Goal: Task Accomplishment & Management: Manage account settings

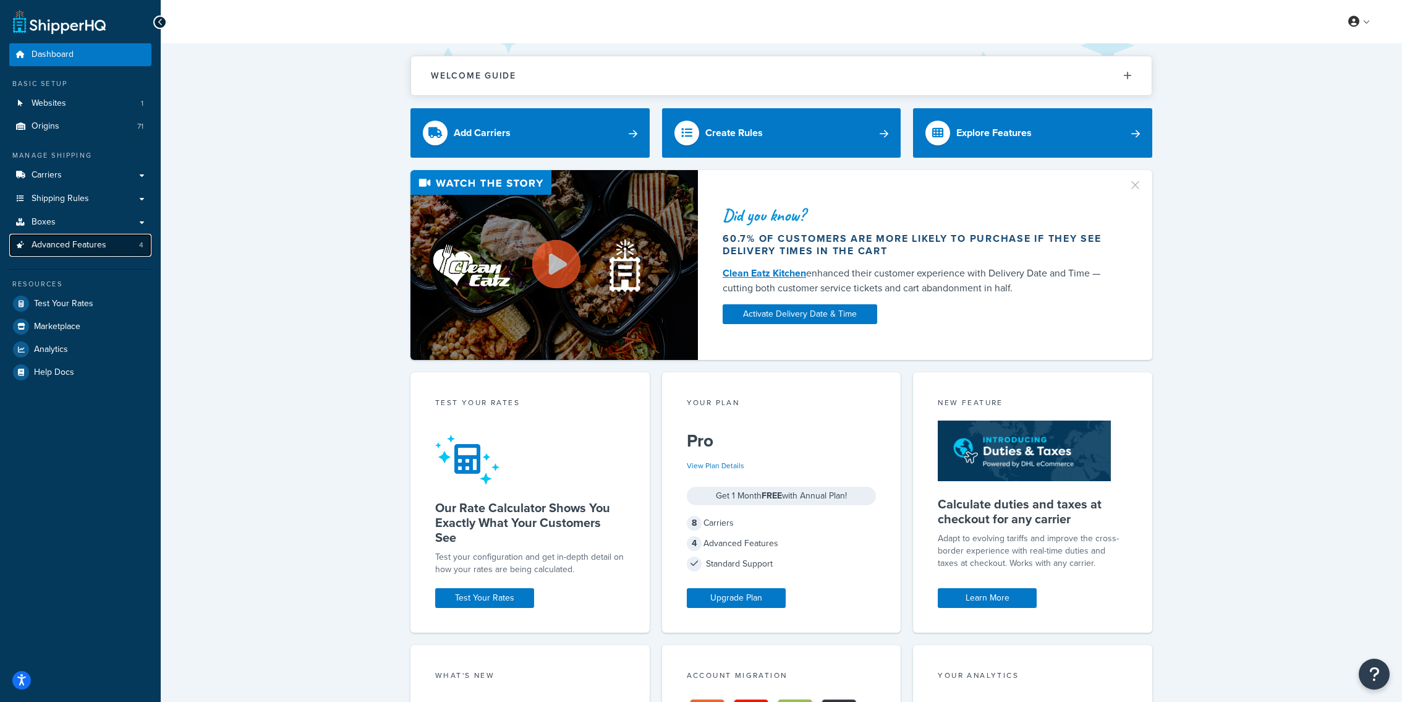
click at [113, 252] on link "Advanced Features 4" at bounding box center [80, 245] width 142 height 23
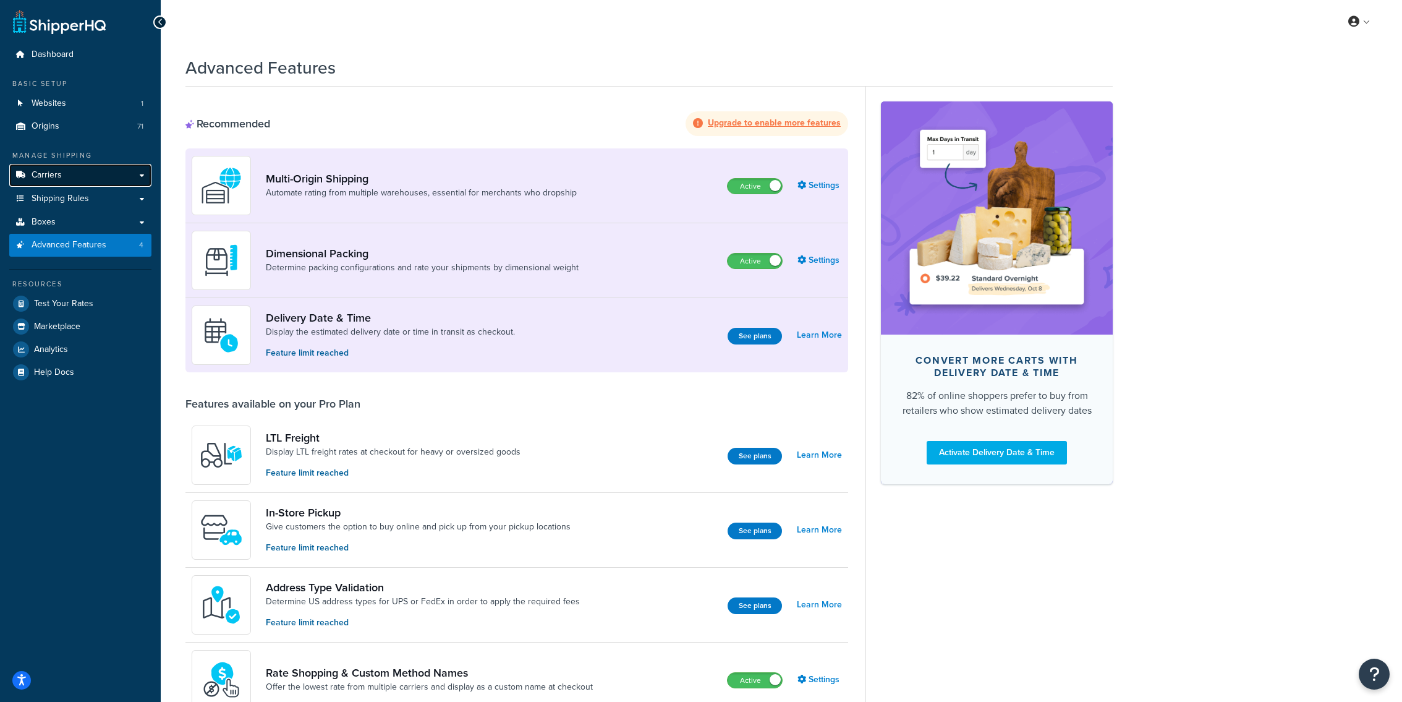
click at [88, 176] on link "Carriers" at bounding box center [80, 175] width 142 height 23
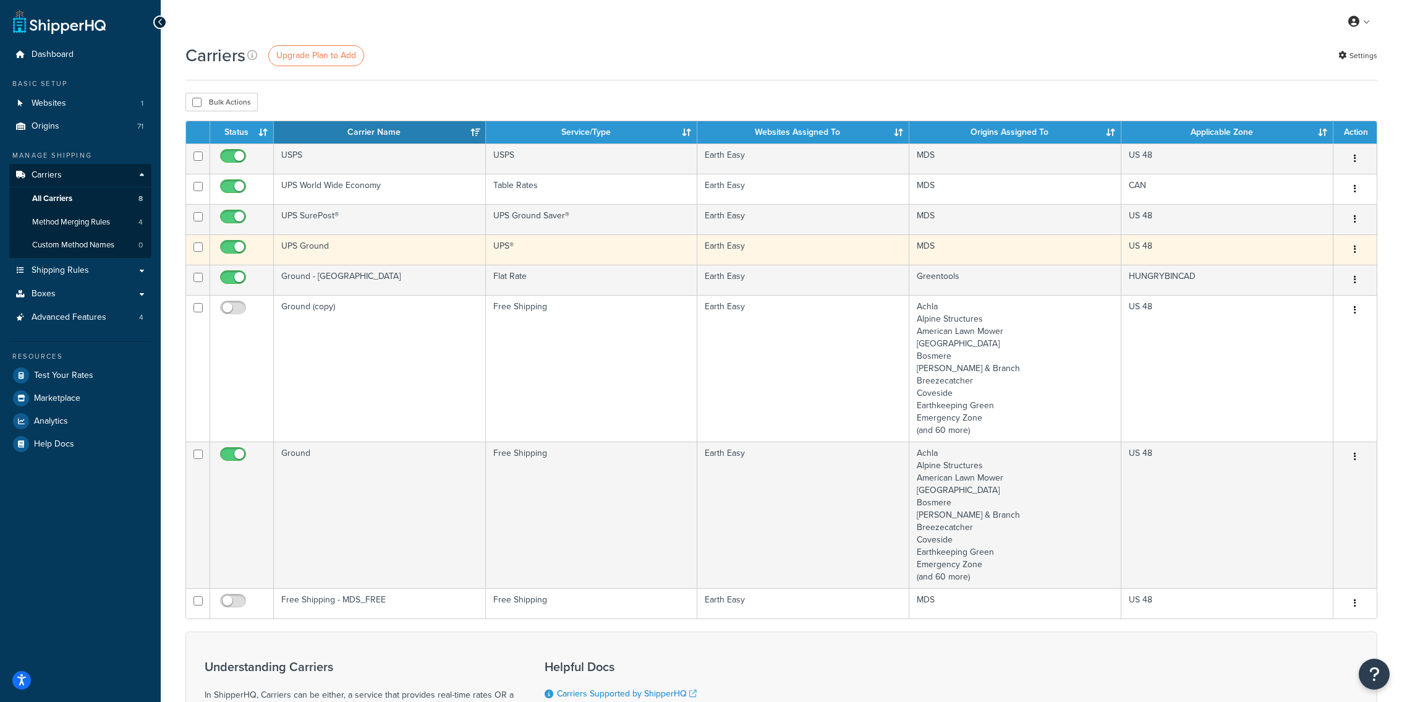
click at [406, 257] on td "UPS Ground" at bounding box center [380, 249] width 212 height 30
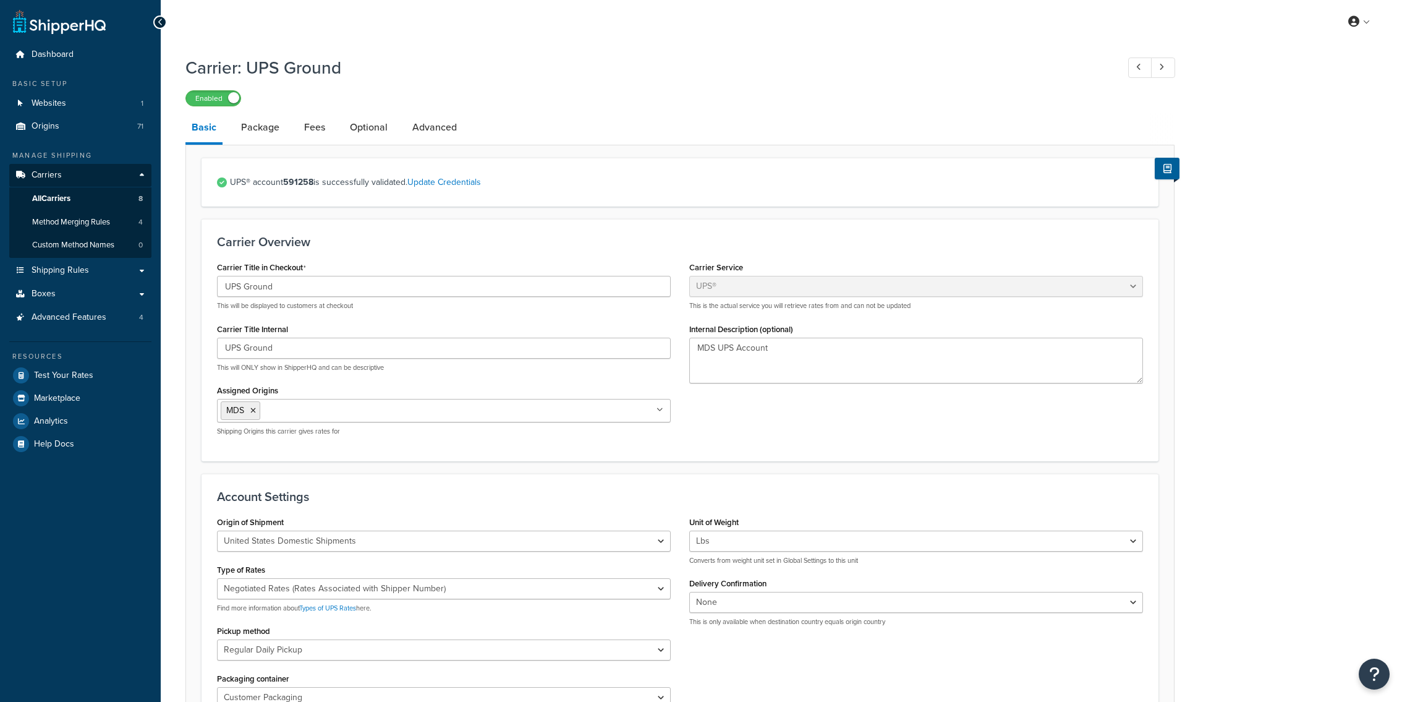
select select "ups"
click at [272, 135] on link "Package" at bounding box center [260, 128] width 51 height 30
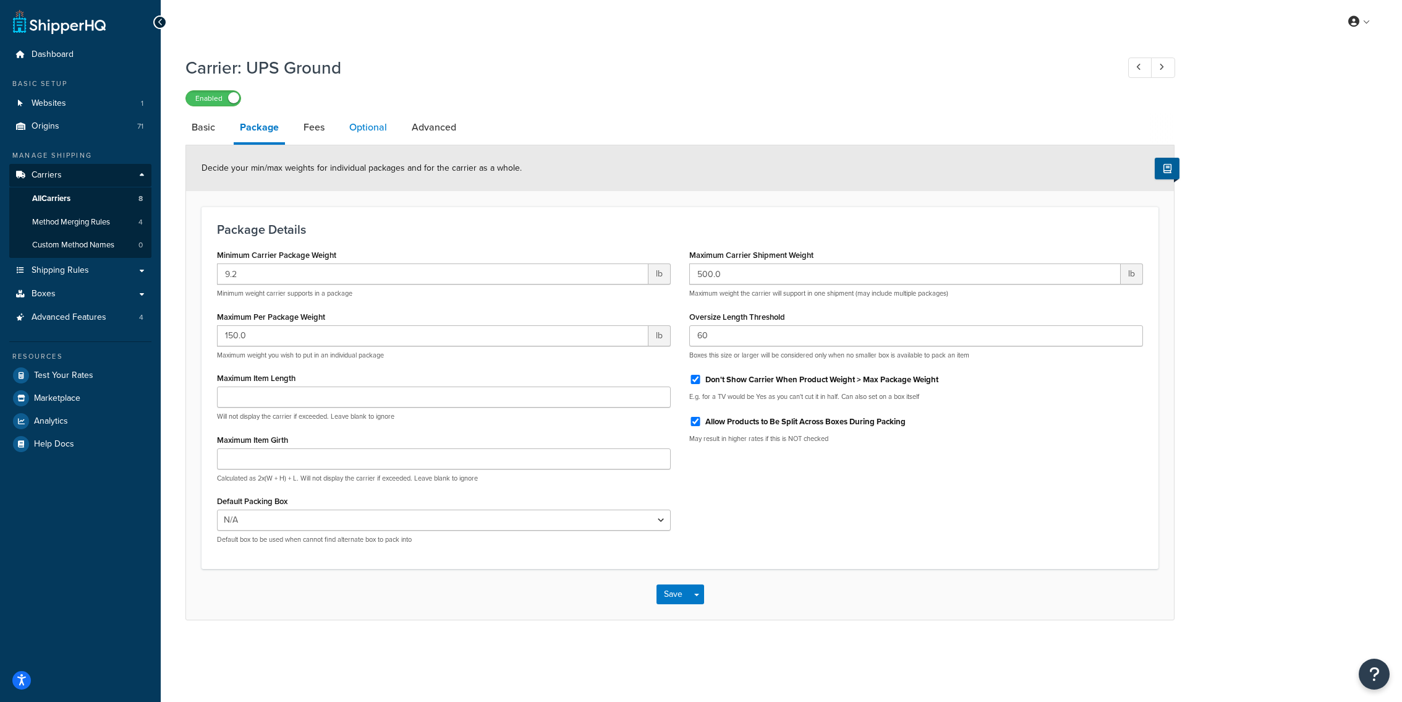
click at [358, 129] on link "Optional" at bounding box center [368, 128] width 50 height 30
select select "25641"
select select "business"
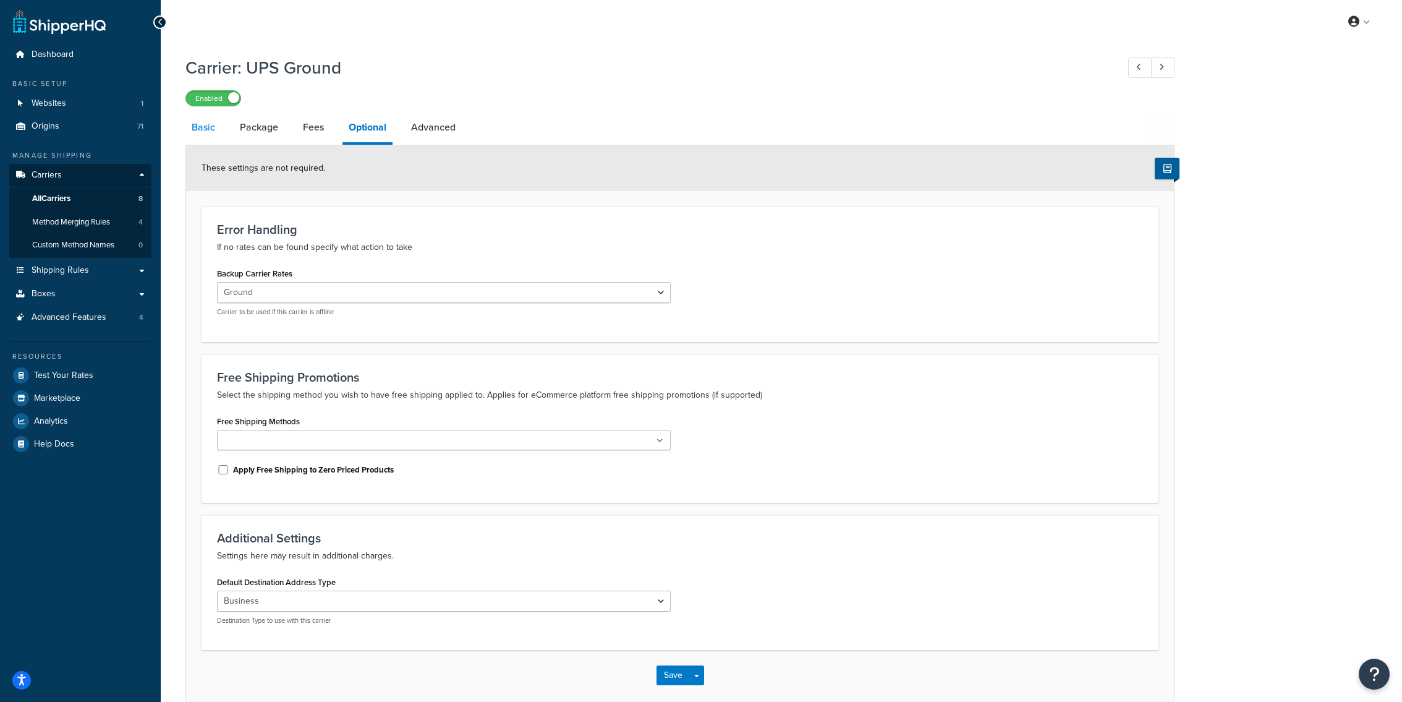
click at [203, 127] on link "Basic" at bounding box center [203, 128] width 36 height 30
select select "ups"
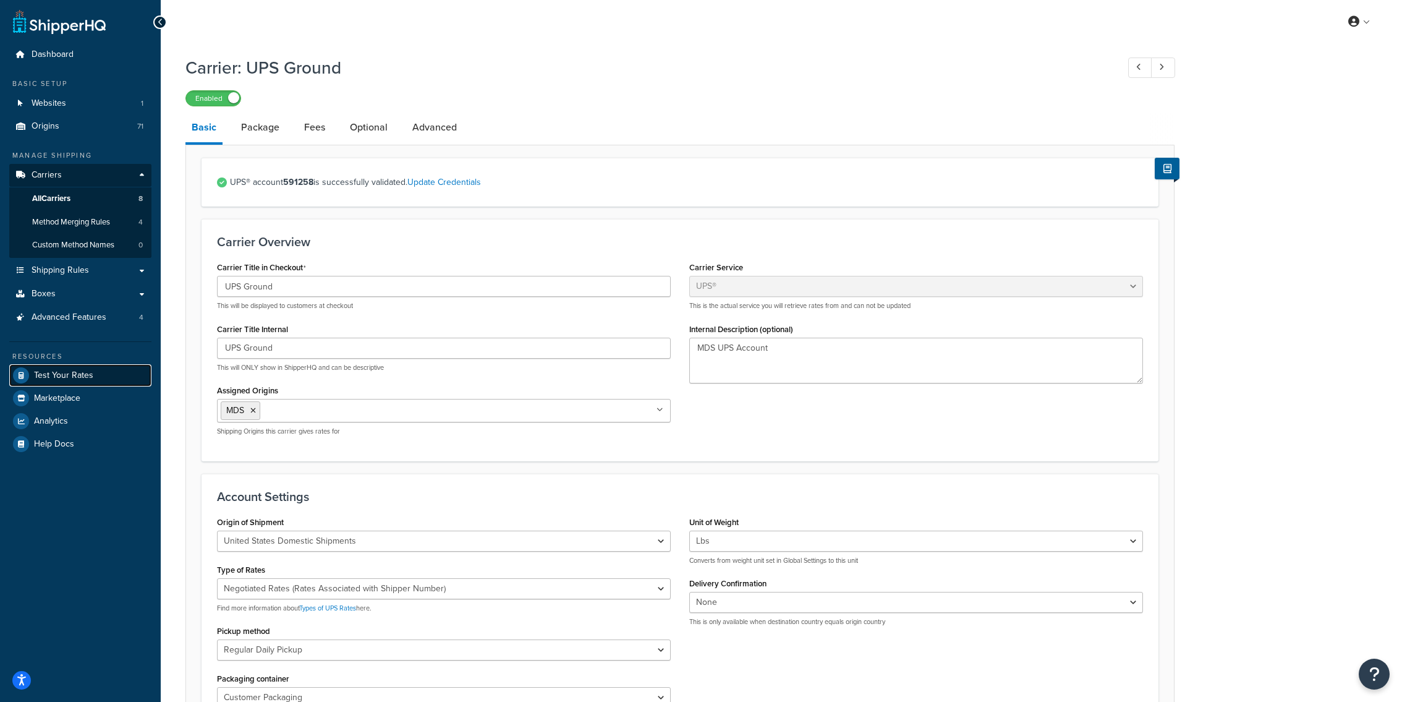
click at [111, 380] on link "Test Your Rates" at bounding box center [80, 375] width 142 height 22
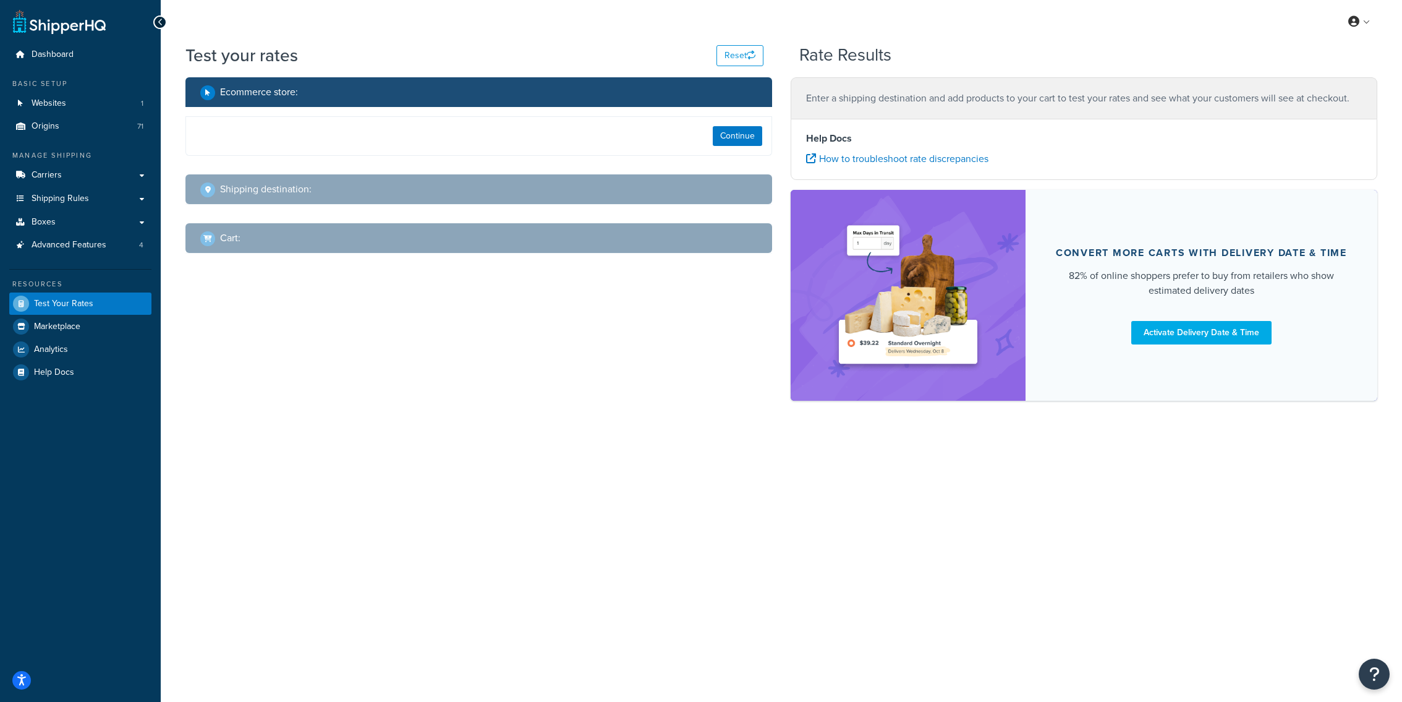
select select "TX"
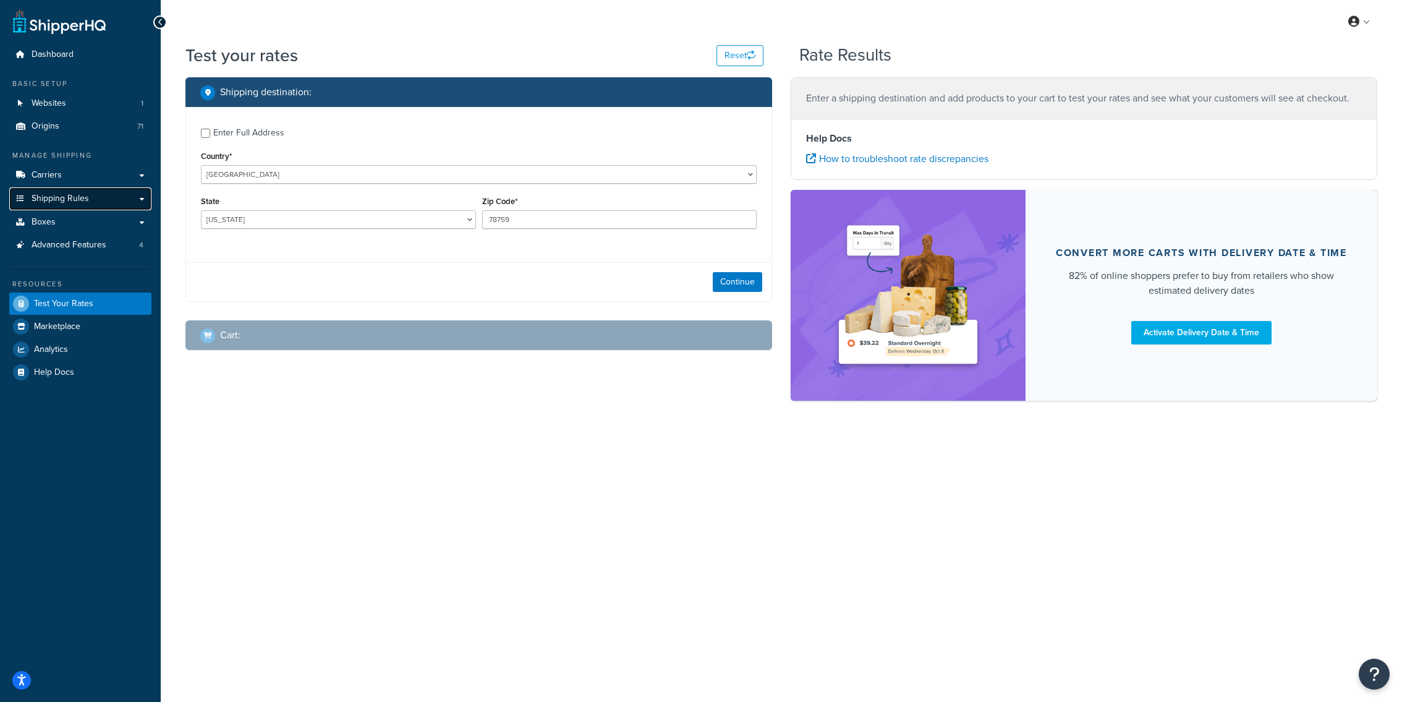
click at [90, 196] on link "Shipping Rules" at bounding box center [80, 198] width 142 height 23
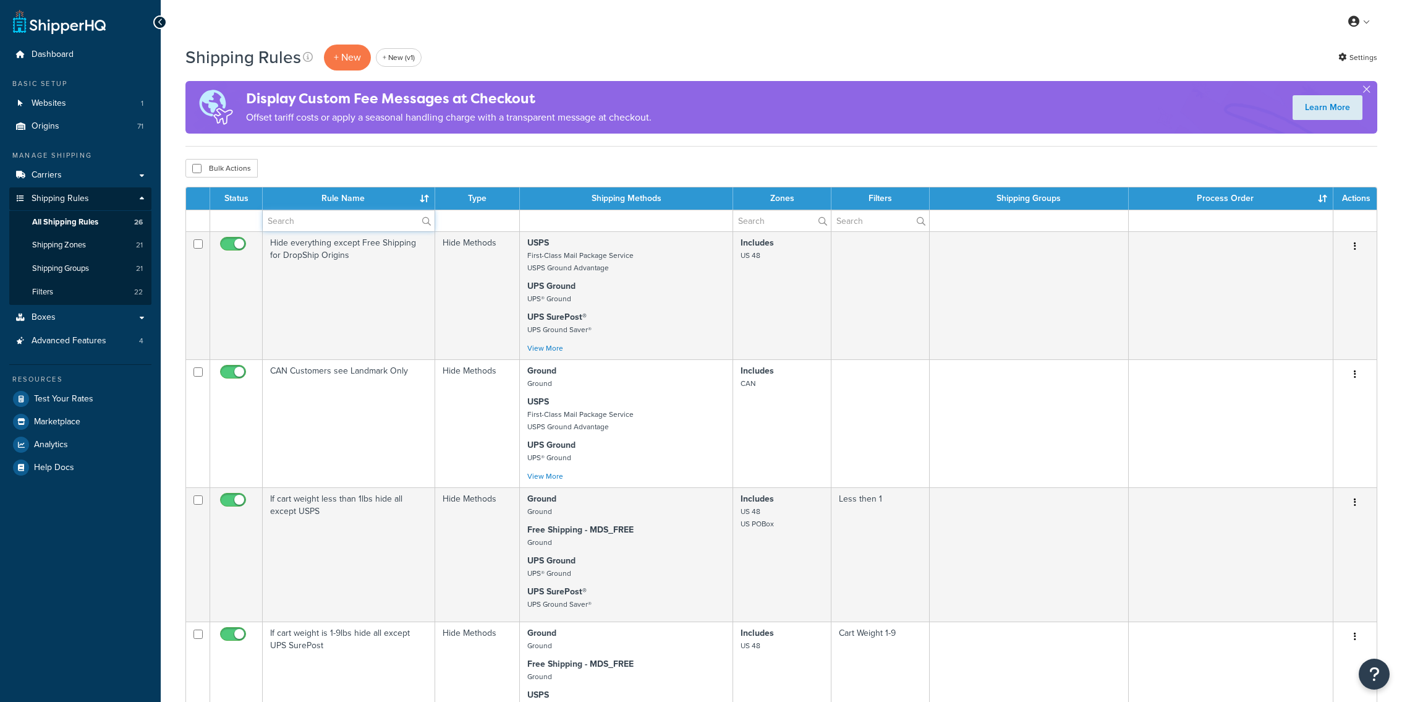
click at [331, 218] on input "text" at bounding box center [349, 220] width 172 height 21
paste input "If cart weight is 1-9lbs hide all except UPS SurePost""
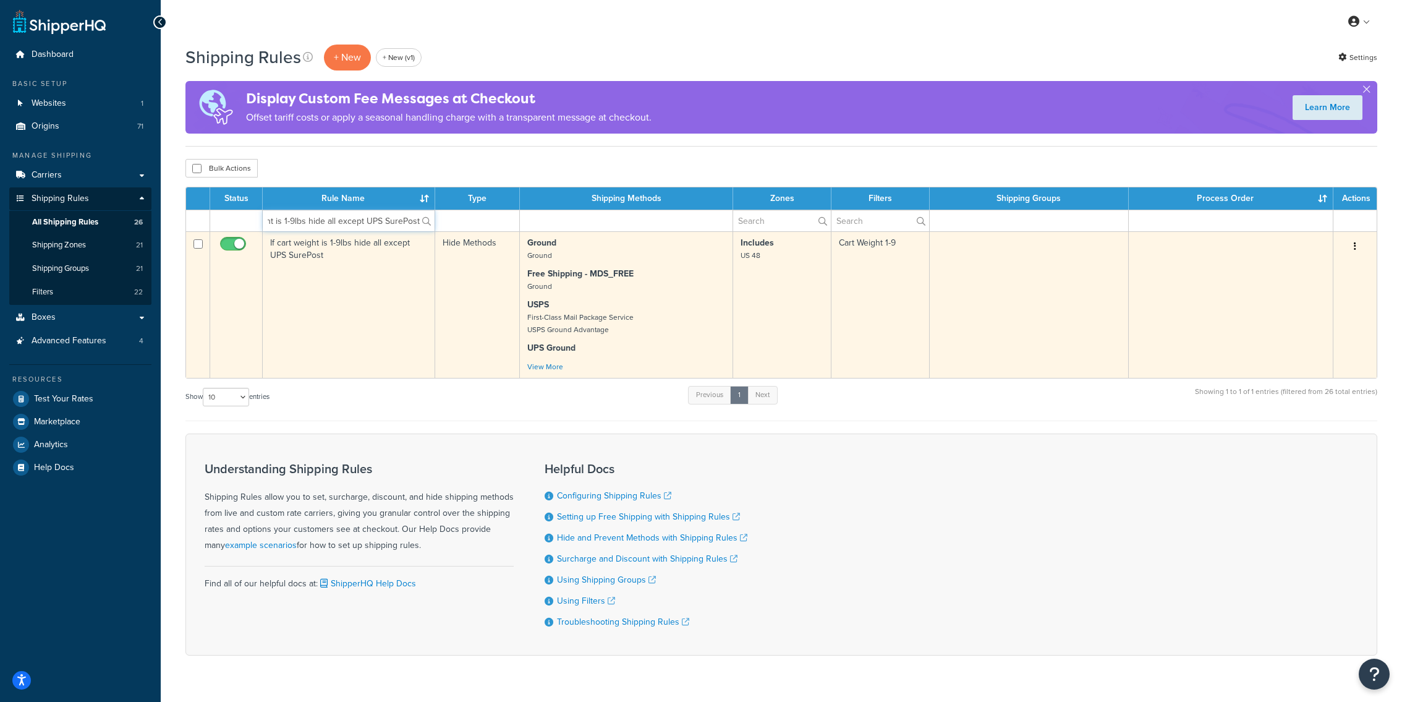
type input "If cart weight is 1-9lbs hide all except UPS SurePost""
click at [367, 261] on td "If cart weight is 1-9lbs hide all except UPS SurePost" at bounding box center [349, 304] width 172 height 147
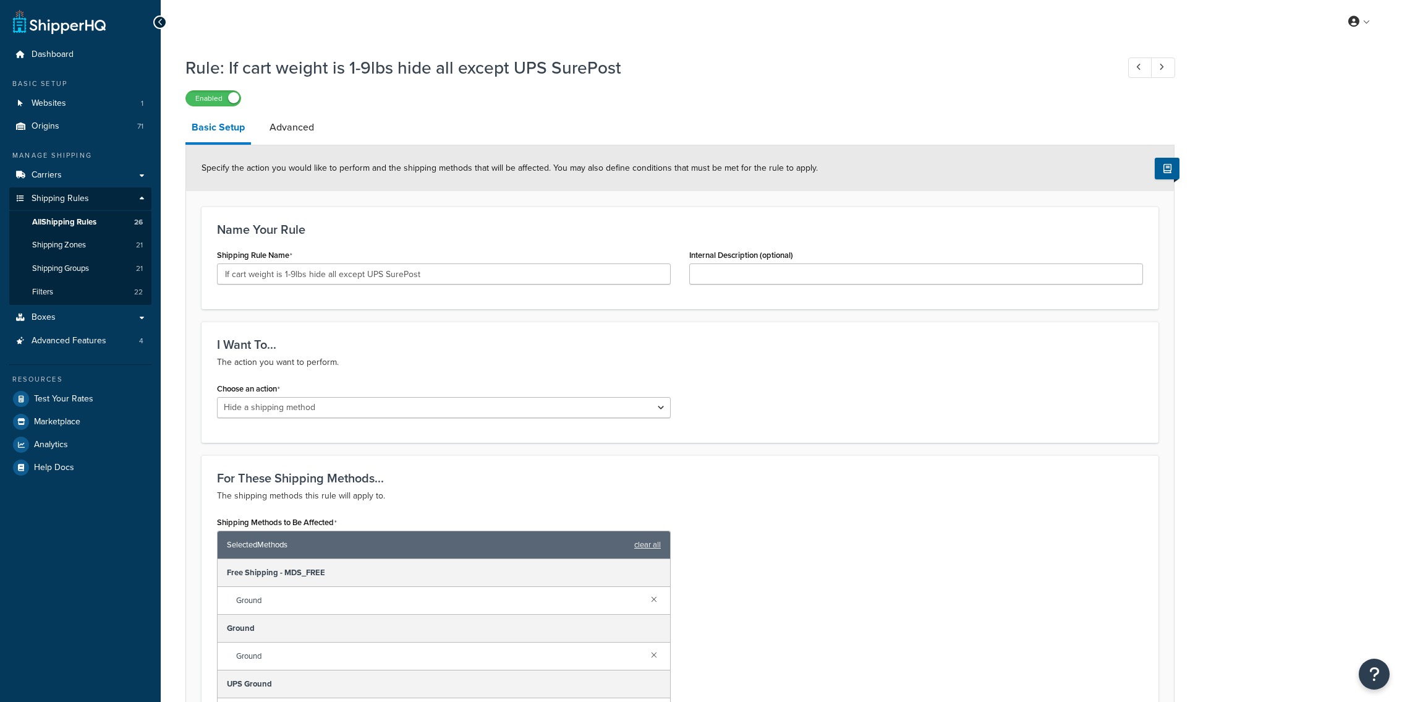
select select "HIDE"
click at [382, 274] on input "If cart weight is 1-9lbs hide all except UPS SurePost" at bounding box center [444, 273] width 454 height 21
click at [100, 294] on link "Filters 22" at bounding box center [80, 292] width 142 height 23
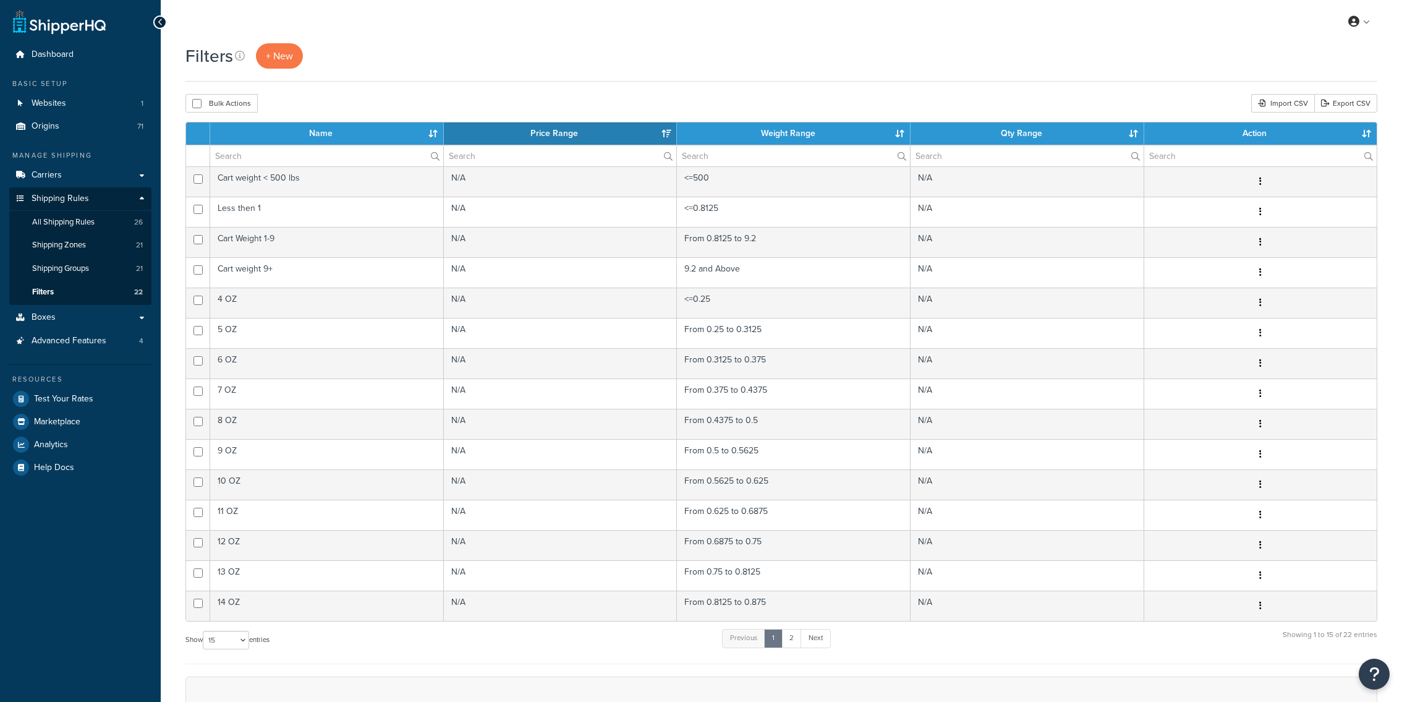
select select "15"
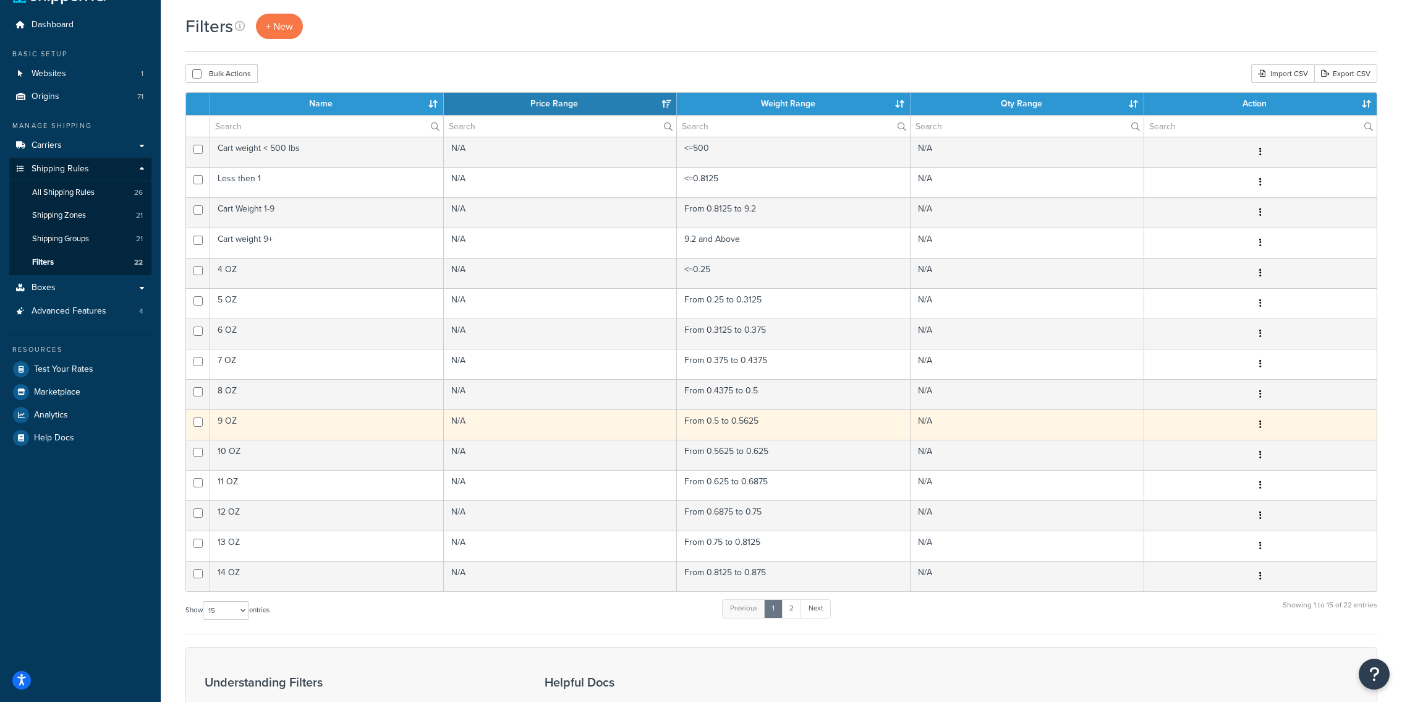
scroll to position [50, 0]
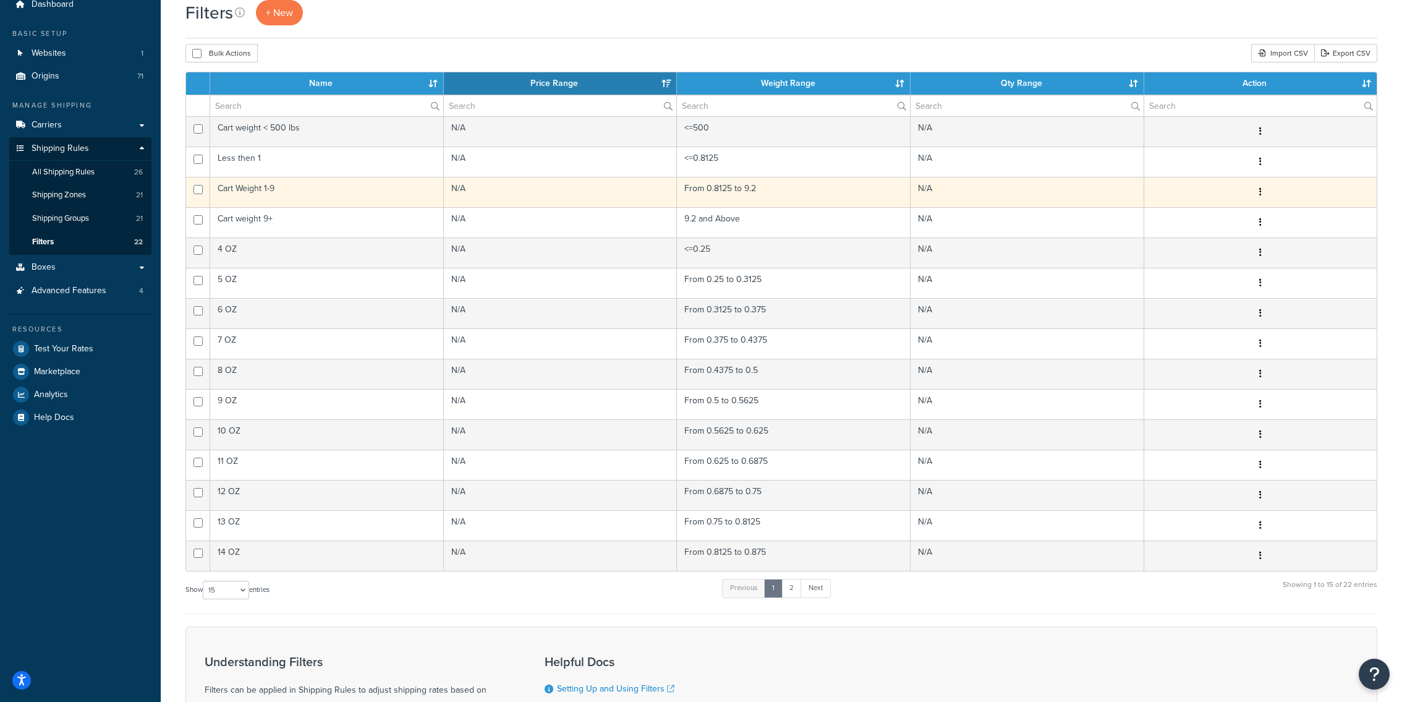
click at [513, 205] on td "N/A" at bounding box center [561, 192] width 234 height 30
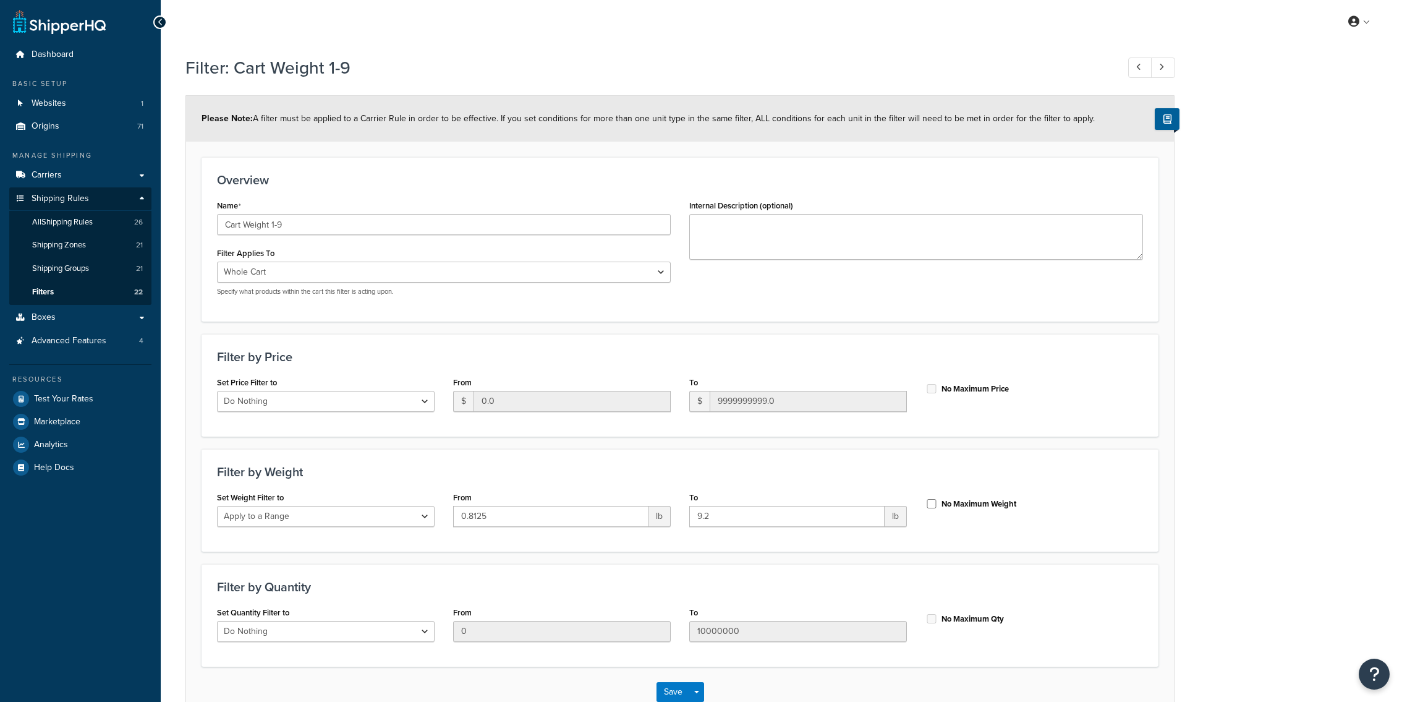
select select "range"
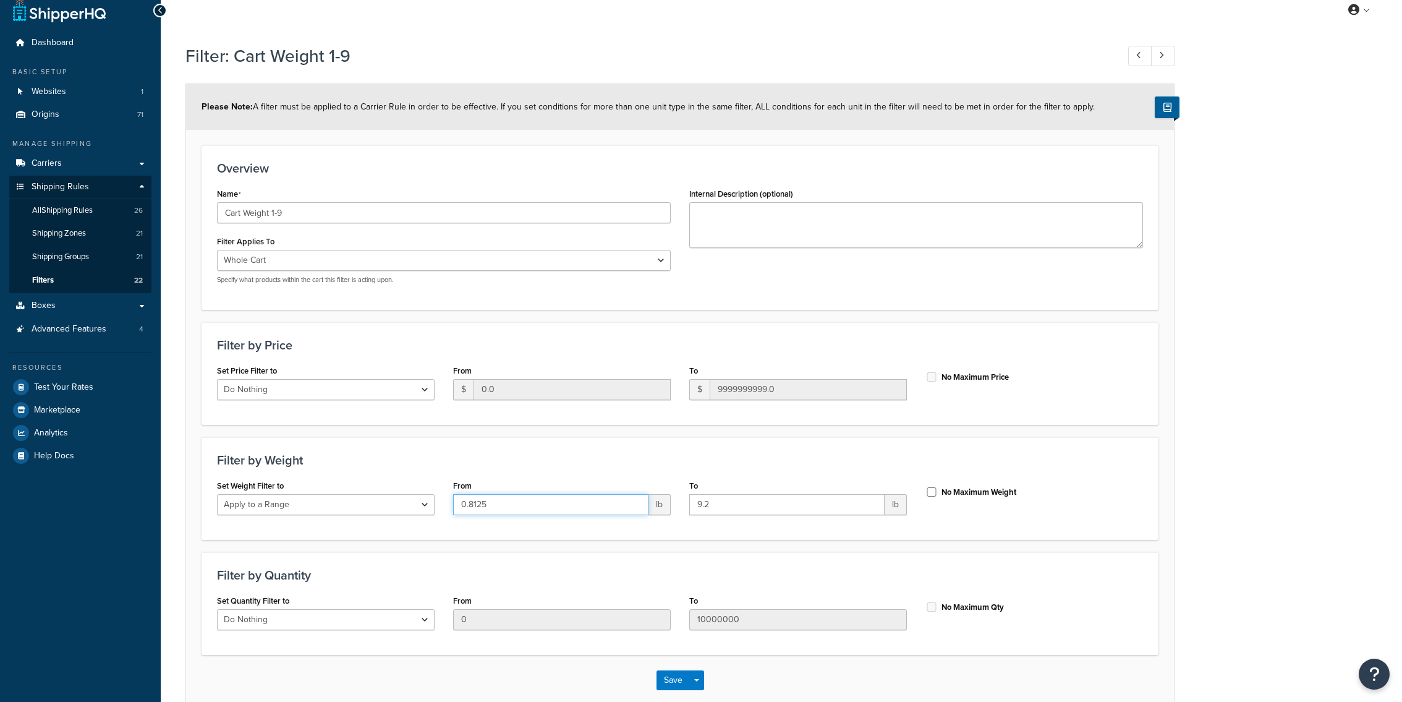
click at [536, 502] on input "0.8125" at bounding box center [550, 504] width 195 height 21
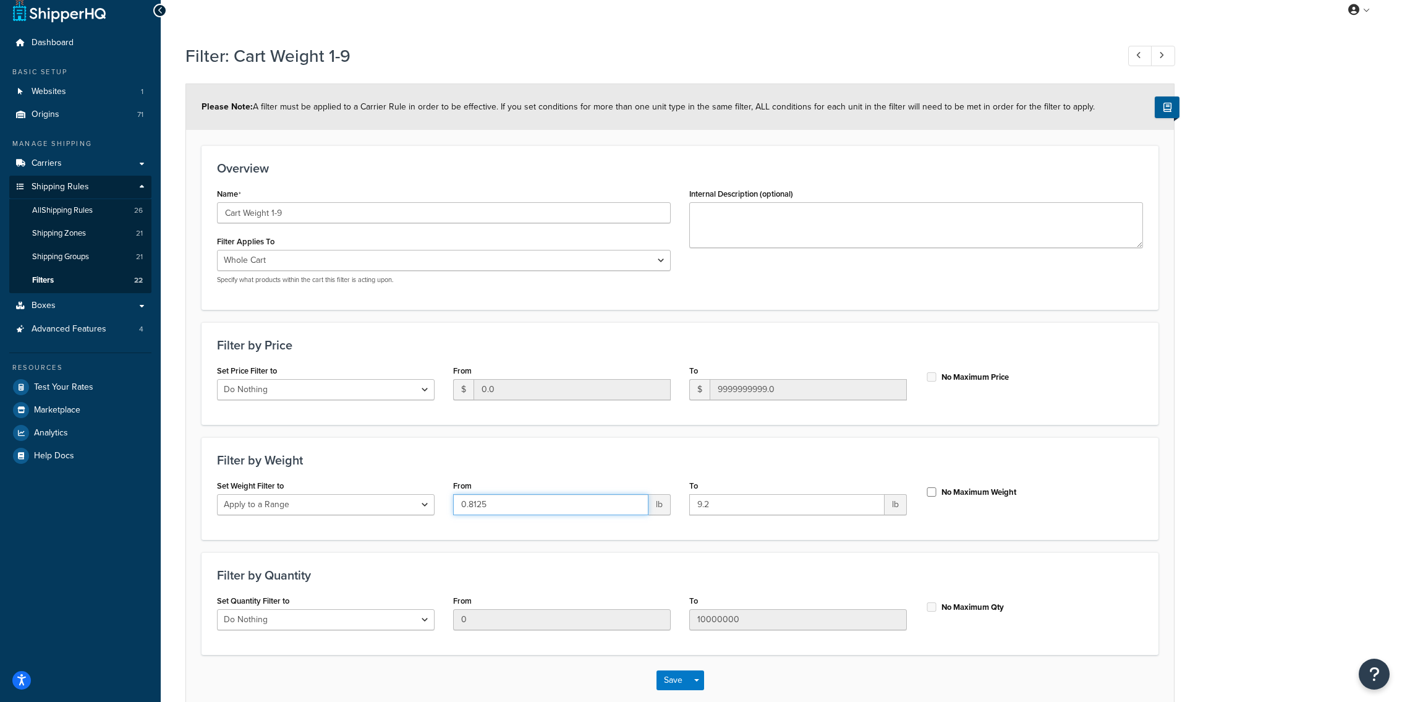
scroll to position [0, 0]
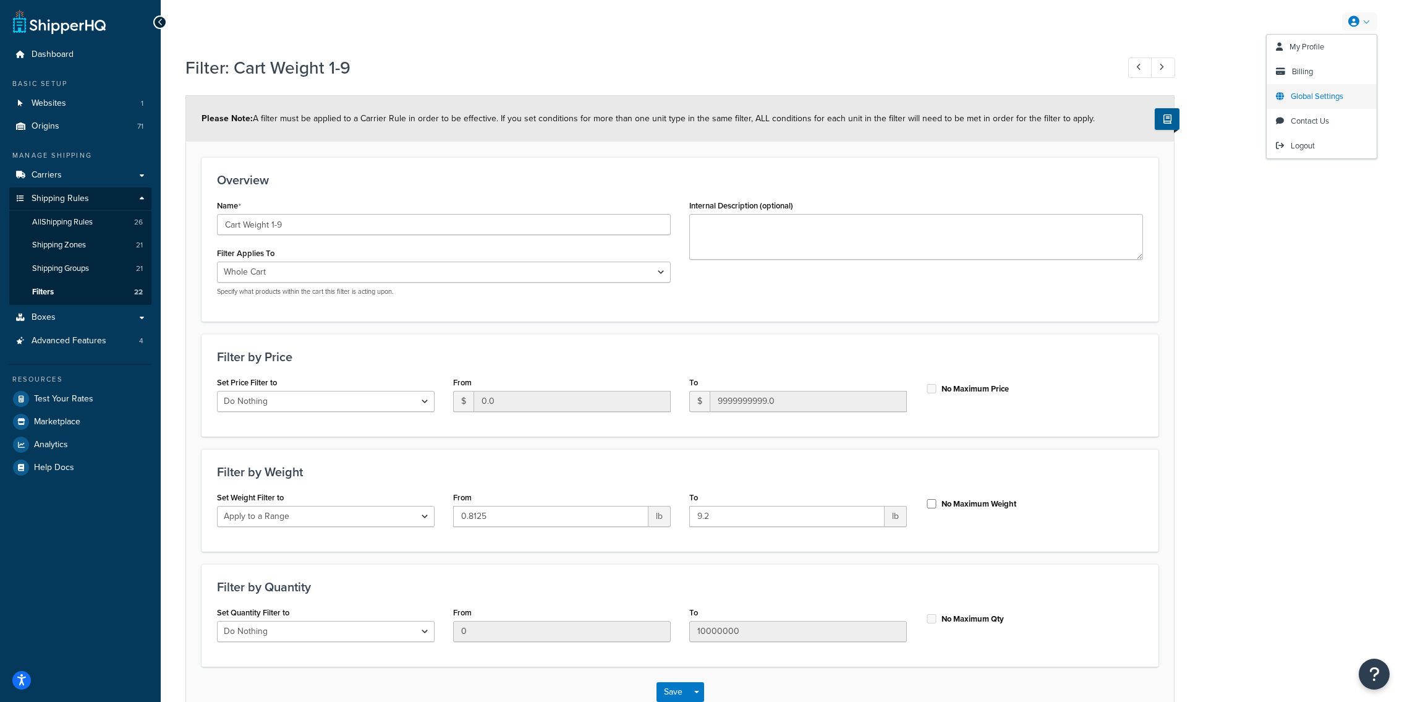
click at [1313, 94] on span "Global Settings" at bounding box center [1317, 96] width 53 height 12
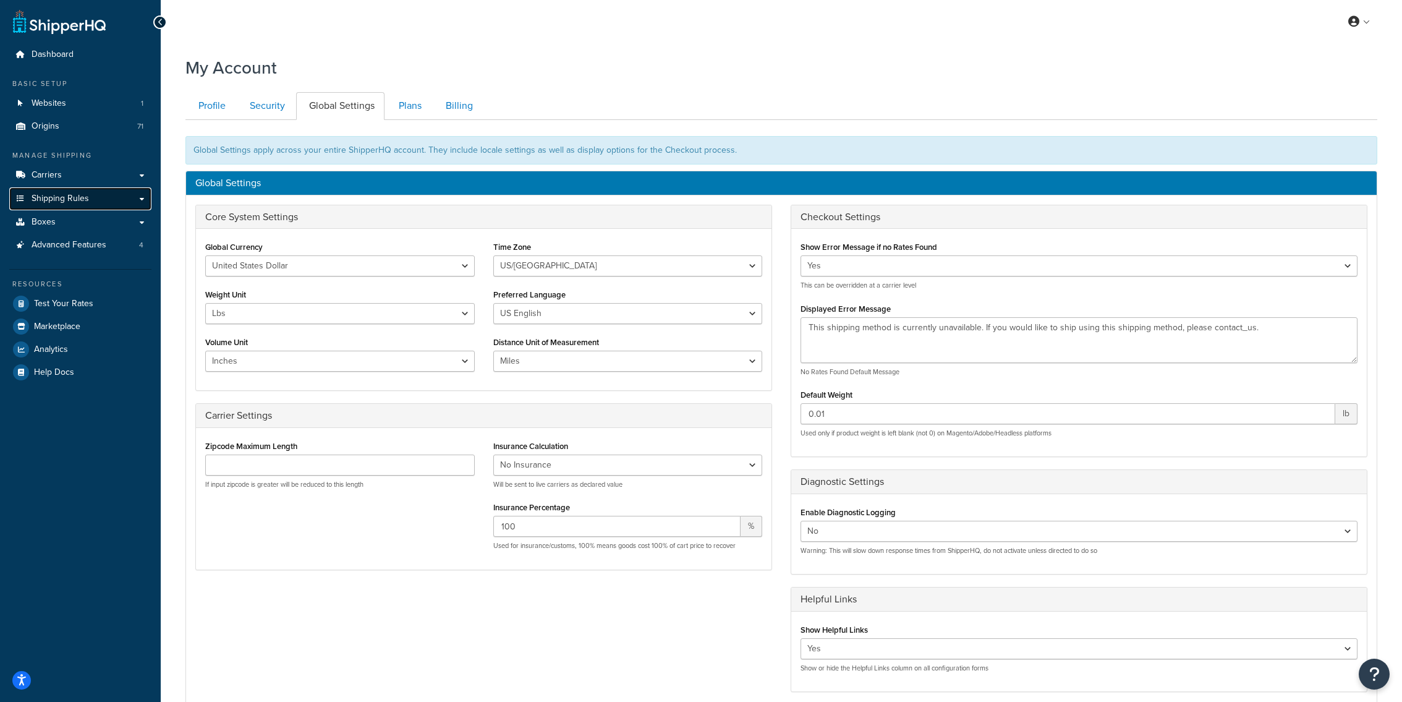
click at [68, 193] on span "Shipping Rules" at bounding box center [60, 198] width 57 height 11
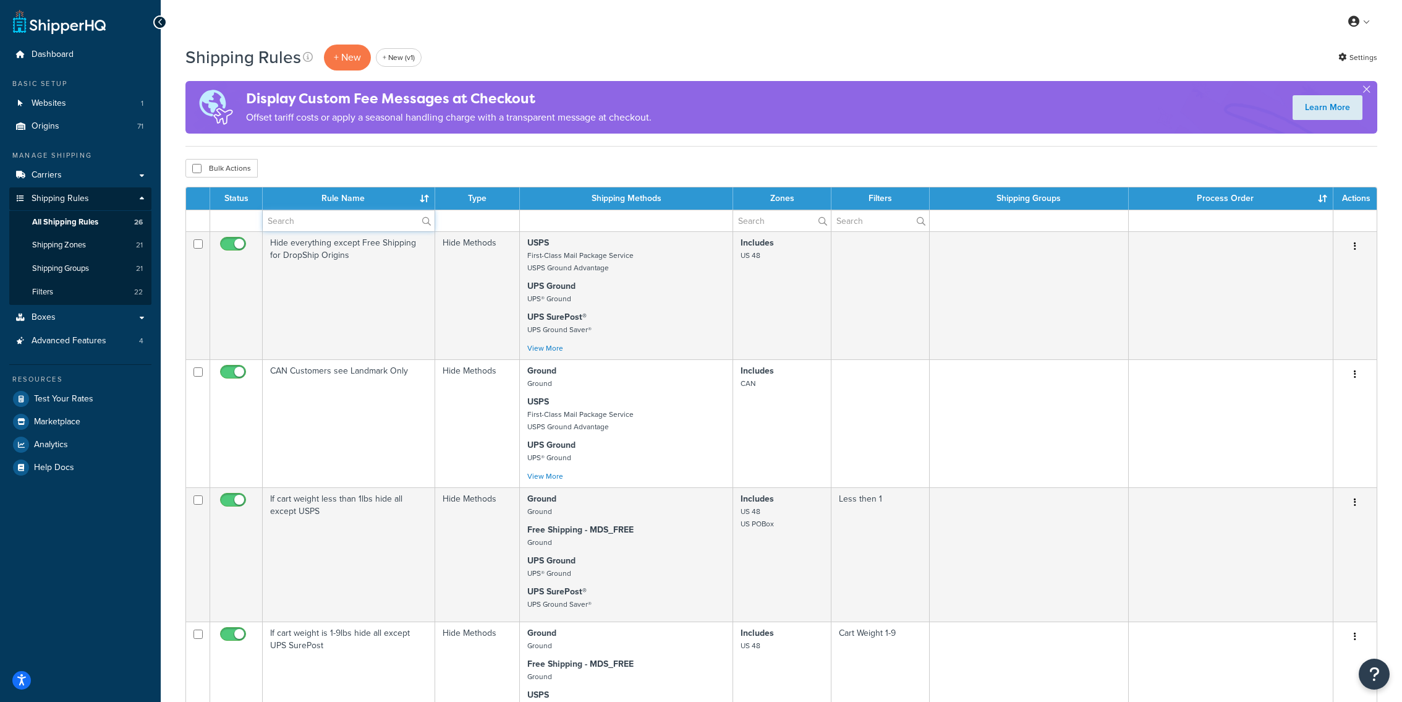
click at [375, 223] on input "text" at bounding box center [349, 220] width 172 height 21
paste input "If cart weight is 1-9lbs hide all except UPS SurePost"
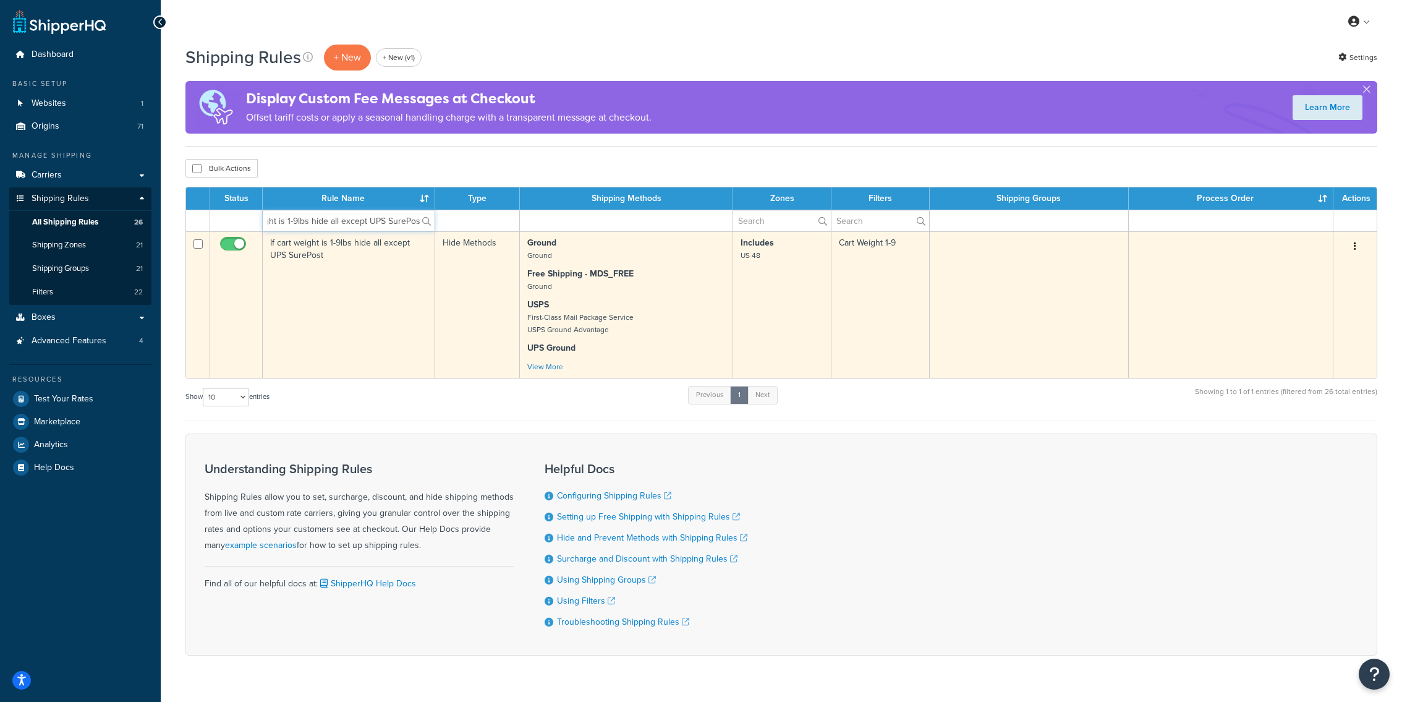
type input "If cart weight is 1-9lbs hide all except UPS SurePost"
click at [401, 293] on td "If cart weight is 1-9lbs hide all except UPS SurePost" at bounding box center [349, 304] width 172 height 147
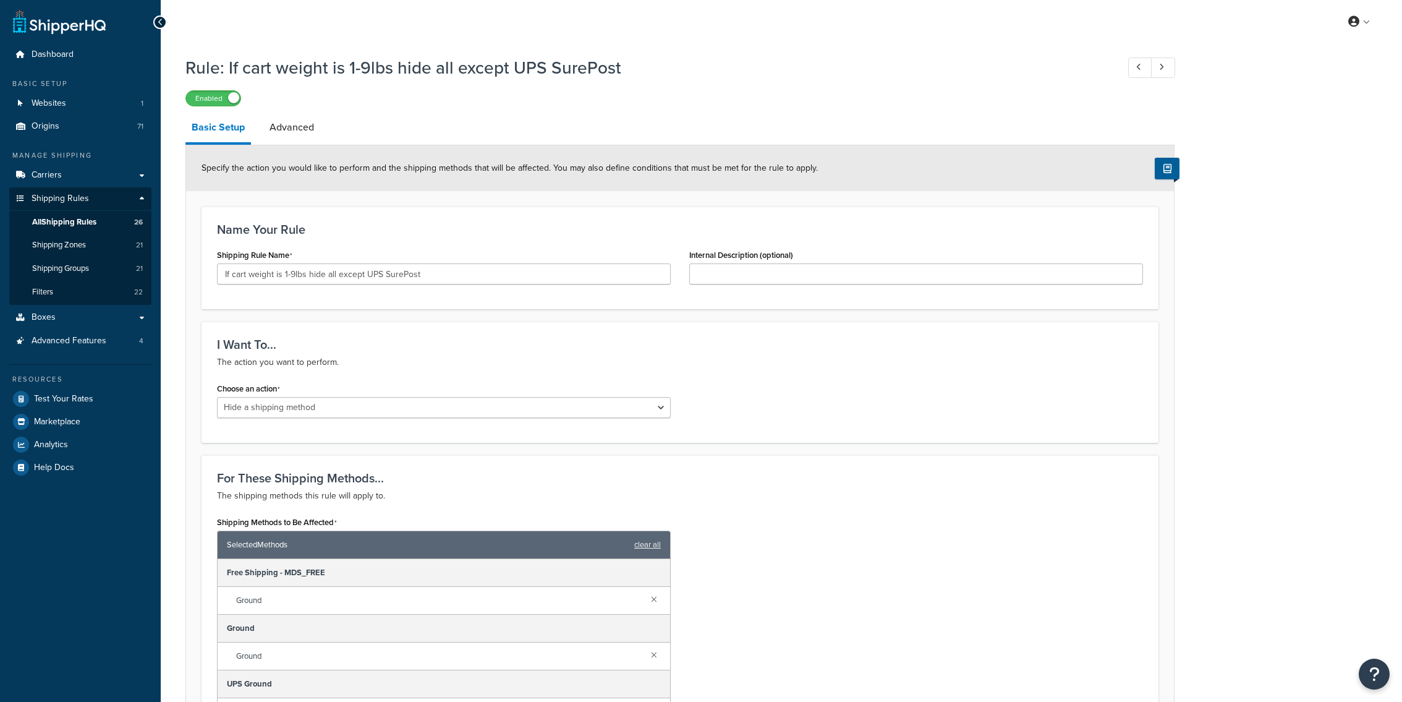
select select "HIDE"
